Goal: Information Seeking & Learning: Find specific page/section

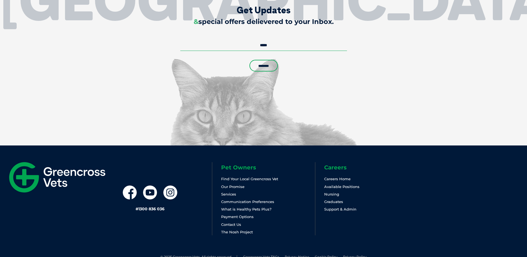
scroll to position [1247, 0]
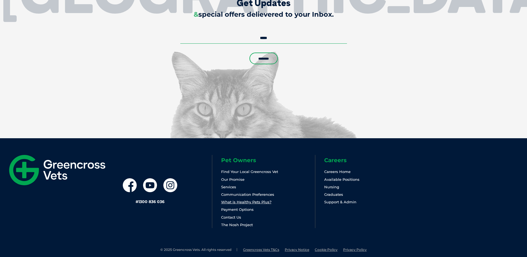
click at [244, 200] on link "What is Healthy Pets Plus?" at bounding box center [246, 202] width 50 height 4
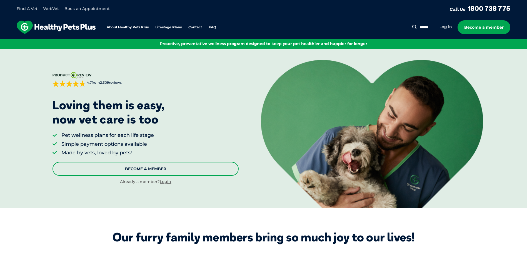
click at [140, 168] on link "Become A Member" at bounding box center [146, 169] width 186 height 14
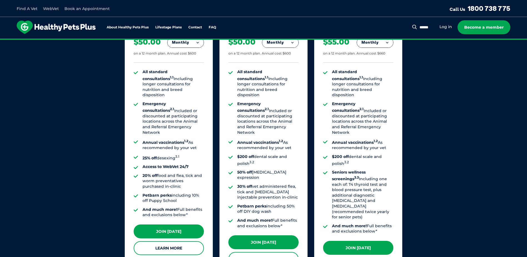
scroll to position [421, 0]
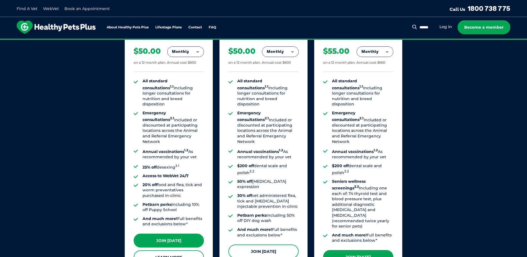
click at [262, 244] on link "Join Today" at bounding box center [264, 251] width 70 height 14
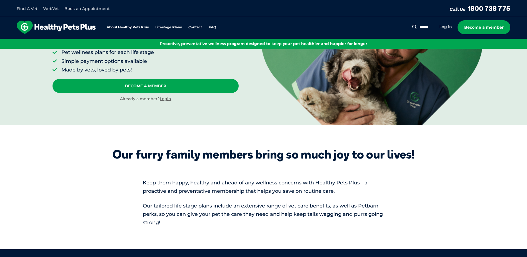
scroll to position [0, 0]
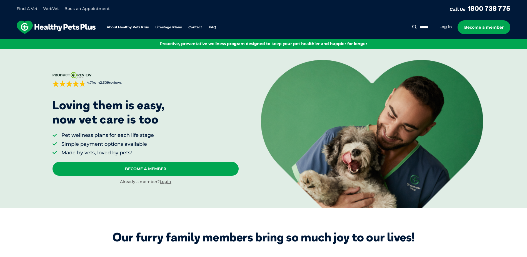
click at [78, 10] on link "Book an Appointment" at bounding box center [87, 8] width 45 height 5
click at [195, 26] on link "Contact" at bounding box center [196, 28] width 14 height 4
click at [22, 8] on link "Find A Vet" at bounding box center [27, 8] width 21 height 5
click at [445, 27] on link "Log in" at bounding box center [446, 26] width 13 height 5
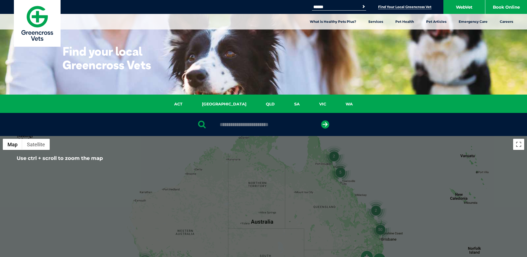
click at [248, 125] on input "text" at bounding box center [263, 125] width 93 height 6
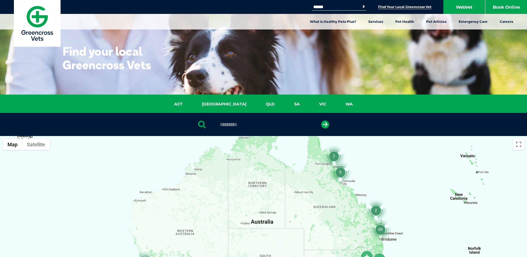
type input "*********"
click at [321, 120] on button "submit" at bounding box center [325, 124] width 8 height 8
